Goal: Task Accomplishment & Management: Manage account settings

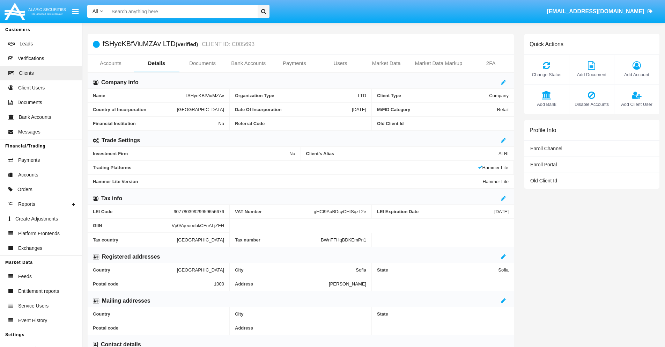
click at [636, 74] on span "Add Account" at bounding box center [637, 74] width 38 height 7
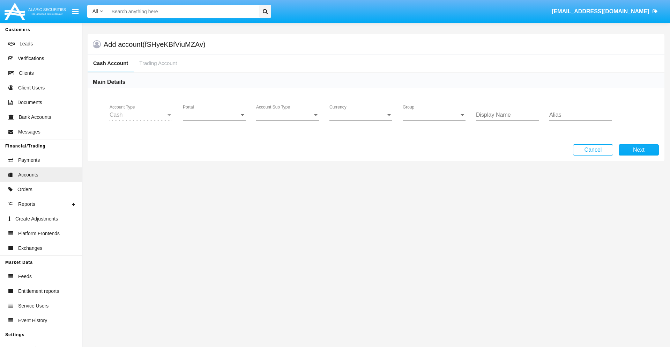
click at [214, 115] on span "Portal" at bounding box center [211, 115] width 57 height 6
click at [215, 120] on span "Alaric Pro" at bounding box center [215, 120] width 65 height 17
click at [288, 115] on span "Account Sub Type" at bounding box center [284, 115] width 57 height 6
click at [288, 120] on span "Trading Cash" at bounding box center [287, 120] width 63 height 17
click at [434, 115] on span "Group" at bounding box center [431, 115] width 57 height 6
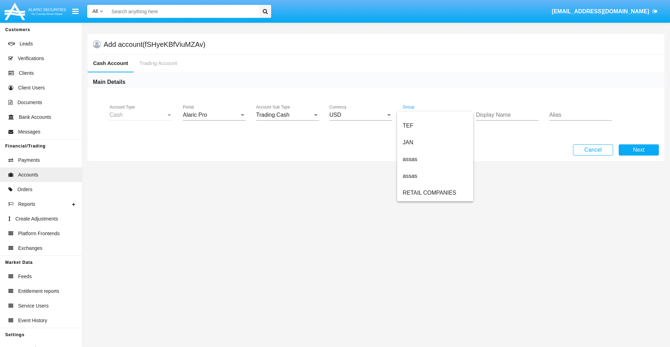
scroll to position [162, 0]
click at [435, 193] on span "ALARIC test" at bounding box center [435, 192] width 65 height 17
type input "tan"
type input "black"
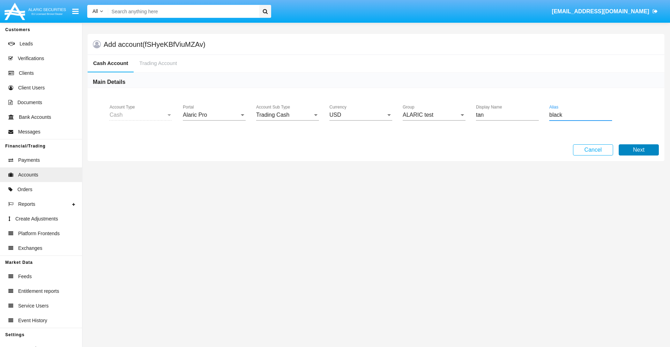
click at [639, 150] on button "Next" at bounding box center [639, 149] width 40 height 11
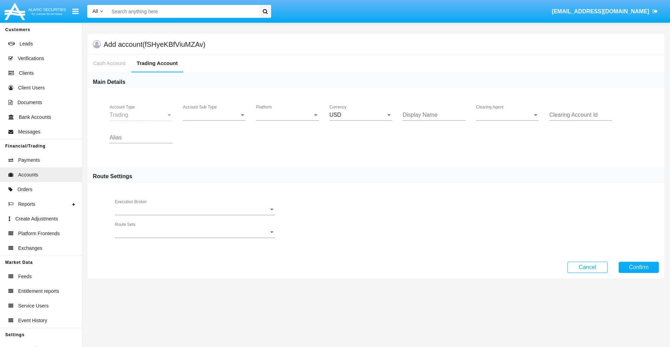
click at [214, 115] on span "Account Sub Type" at bounding box center [211, 115] width 57 height 6
click at [214, 120] on span "Trading" at bounding box center [209, 120] width 52 height 17
click at [288, 115] on span "Platform" at bounding box center [284, 115] width 57 height 6
click at [288, 120] on span "Hammer Lite" at bounding box center [287, 120] width 63 height 17
click at [508, 115] on span "Clearing Agent" at bounding box center [504, 115] width 57 height 6
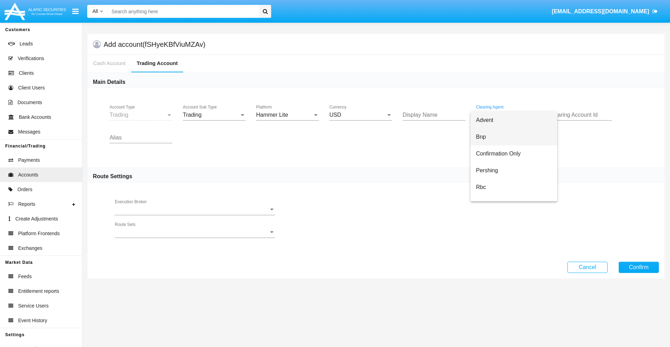
click at [514, 137] on span "Bnp" at bounding box center [514, 136] width 76 height 17
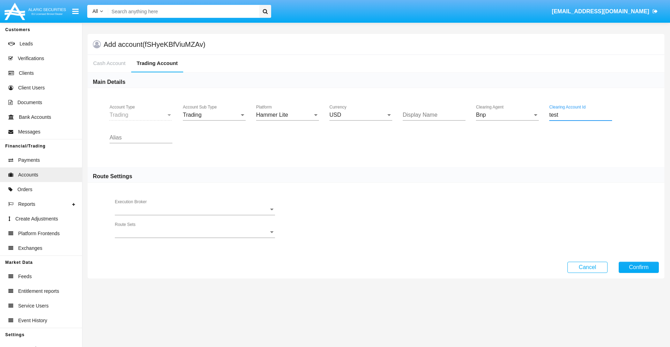
type input "test"
type input "orange"
type input "purple"
click at [639, 267] on button "Confirm" at bounding box center [639, 266] width 40 height 11
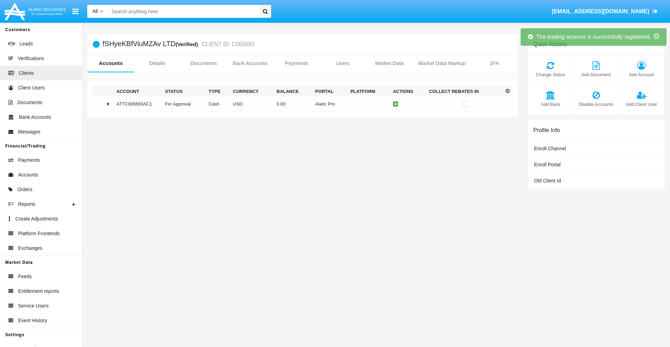
click at [300, 104] on td "0.00" at bounding box center [293, 103] width 39 height 15
click at [396, 104] on icon at bounding box center [397, 103] width 3 height 3
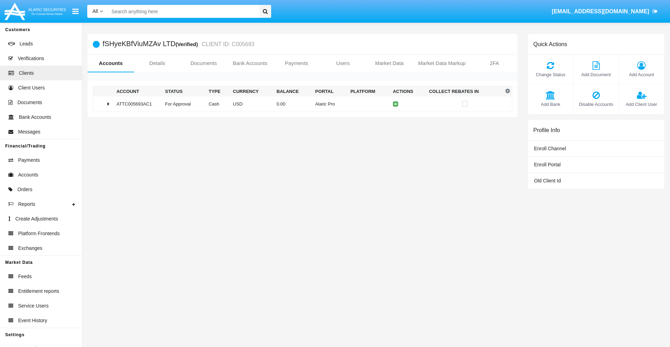
click at [300, 104] on td "0.00" at bounding box center [293, 103] width 39 height 15
click at [396, 118] on icon at bounding box center [397, 118] width 3 height 3
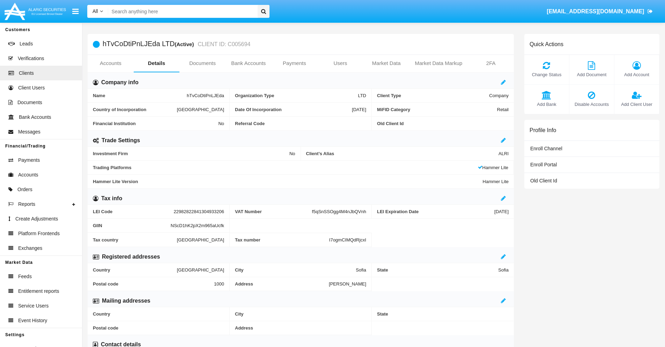
click at [110, 63] on link "Accounts" at bounding box center [111, 63] width 46 height 17
click at [636, 74] on span "Add Account" at bounding box center [637, 74] width 38 height 7
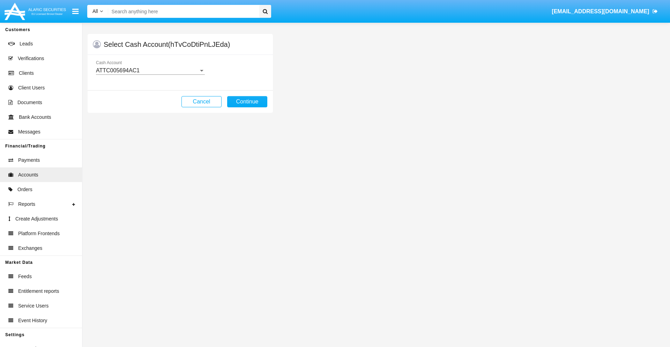
click at [150, 71] on div "ATTC005694AC1" at bounding box center [147, 70] width 103 height 6
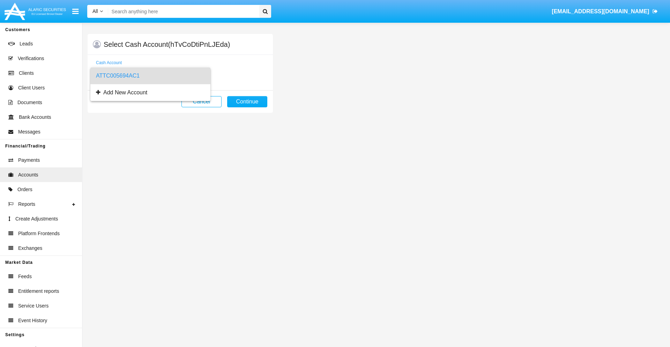
click at [150, 76] on span "ATTC005694AC1" at bounding box center [150, 75] width 109 height 17
click at [247, 102] on button "Continue" at bounding box center [247, 101] width 40 height 11
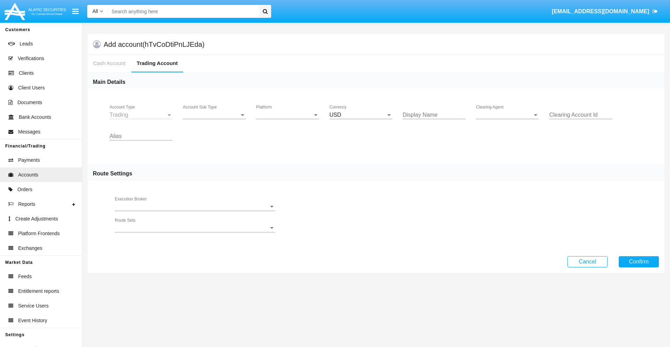
click at [214, 115] on span "Account Sub Type" at bounding box center [211, 115] width 57 height 6
click at [214, 120] on span "Trading" at bounding box center [214, 120] width 63 height 17
click at [288, 115] on span "Platform" at bounding box center [284, 115] width 57 height 6
click at [288, 120] on span "Hammer Lite" at bounding box center [287, 120] width 63 height 17
click at [508, 115] on span "Clearing Agent" at bounding box center [504, 115] width 57 height 6
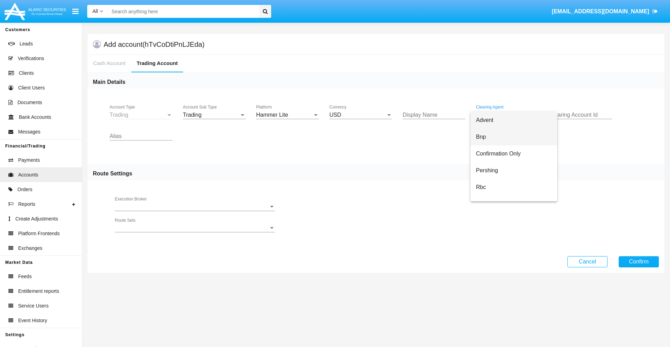
click at [514, 137] on span "Bnp" at bounding box center [514, 136] width 76 height 17
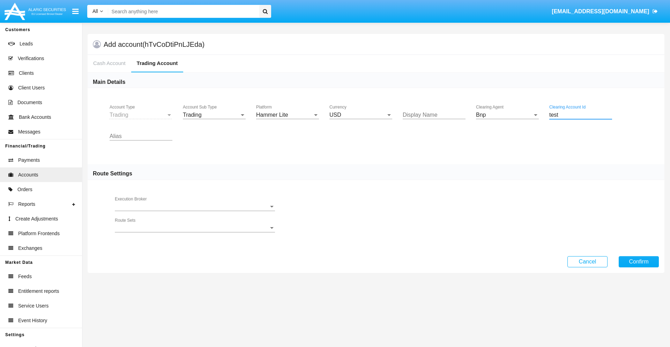
type input "test"
type input "black"
type input "salmon"
click at [639, 261] on button "Confirm" at bounding box center [639, 261] width 40 height 11
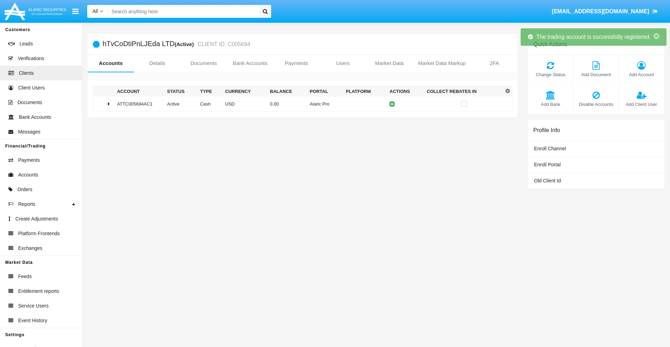
click at [300, 104] on td "0.00" at bounding box center [287, 103] width 40 height 15
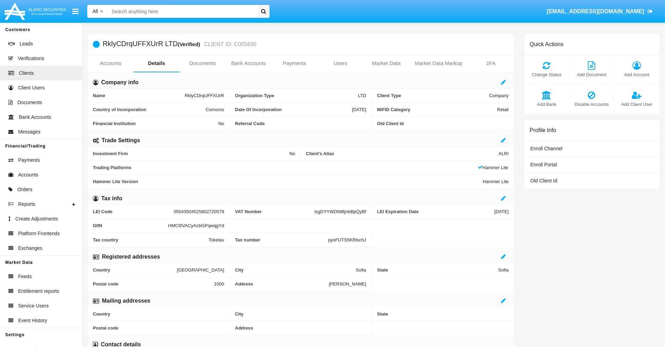
click at [110, 63] on link "Accounts" at bounding box center [111, 63] width 46 height 17
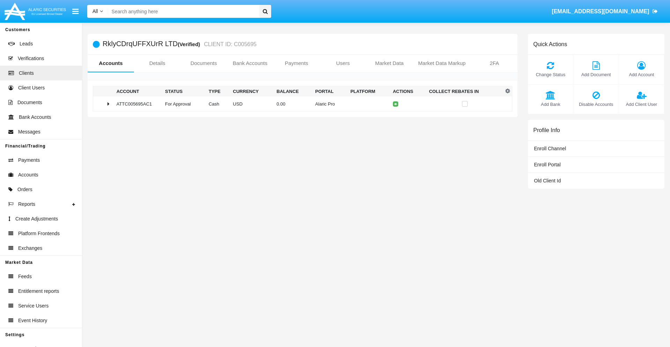
click at [551, 74] on span "Change Status" at bounding box center [551, 74] width 38 height 7
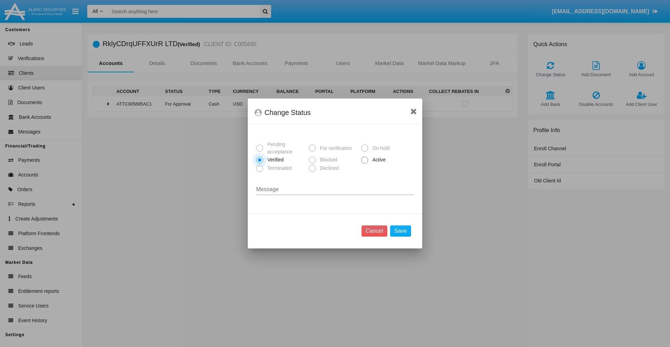
click at [378, 160] on span "Active" at bounding box center [377, 159] width 19 height 7
click at [365, 163] on input "Active" at bounding box center [364, 163] width 0 height 0
radio input "true"
click at [400, 231] on button "Save" at bounding box center [400, 230] width 21 height 11
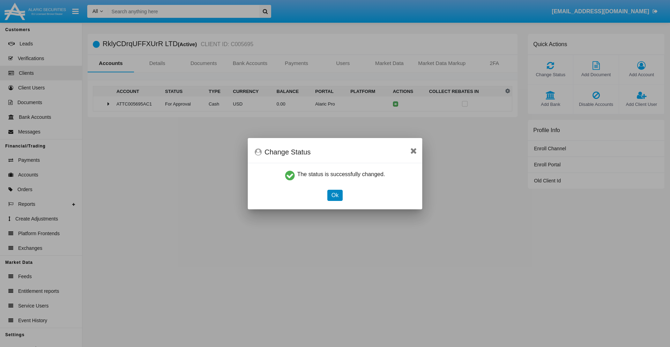
click at [335, 195] on button "Ok" at bounding box center [334, 195] width 15 height 11
